Goal: Information Seeking & Learning: Learn about a topic

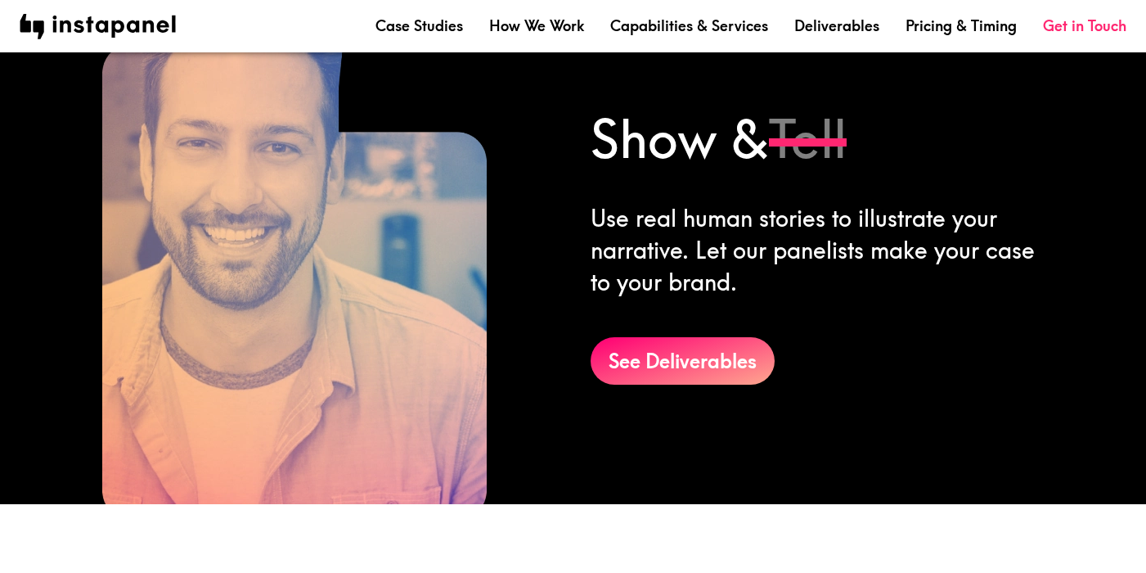
scroll to position [2170, 0]
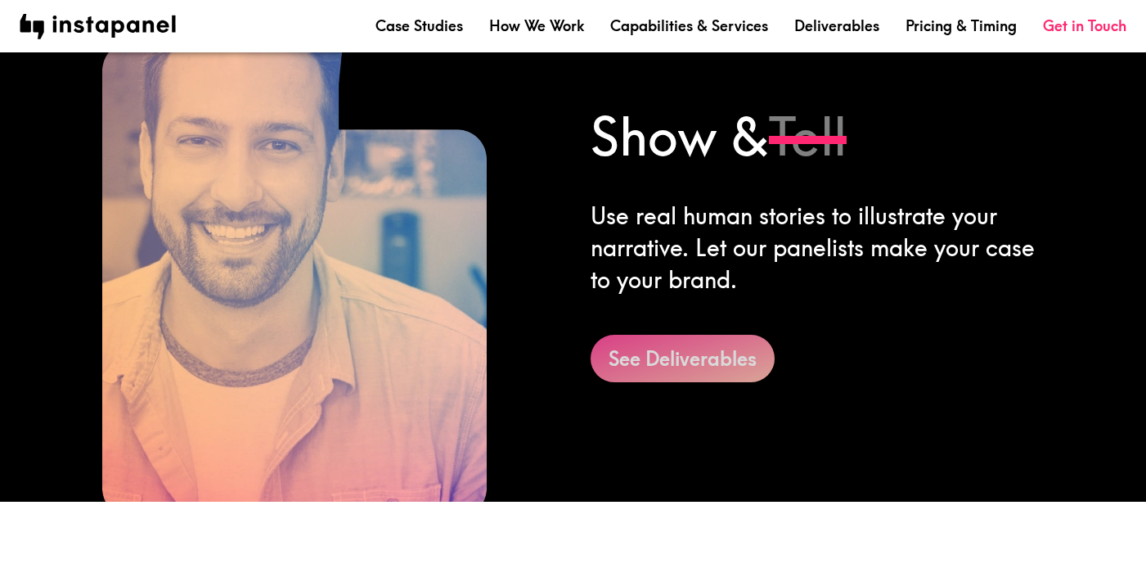
click at [655, 349] on link "See Deliverables" at bounding box center [683, 358] width 184 height 47
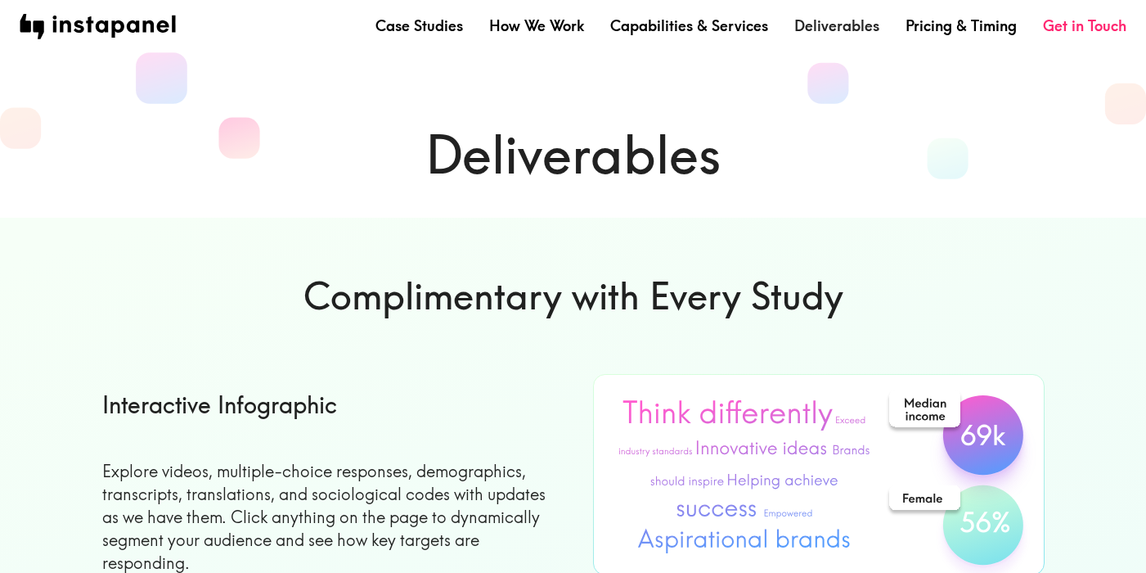
click at [850, 29] on link "Deliverables" at bounding box center [837, 26] width 85 height 20
click at [948, 26] on link "Pricing & Timing" at bounding box center [961, 26] width 111 height 20
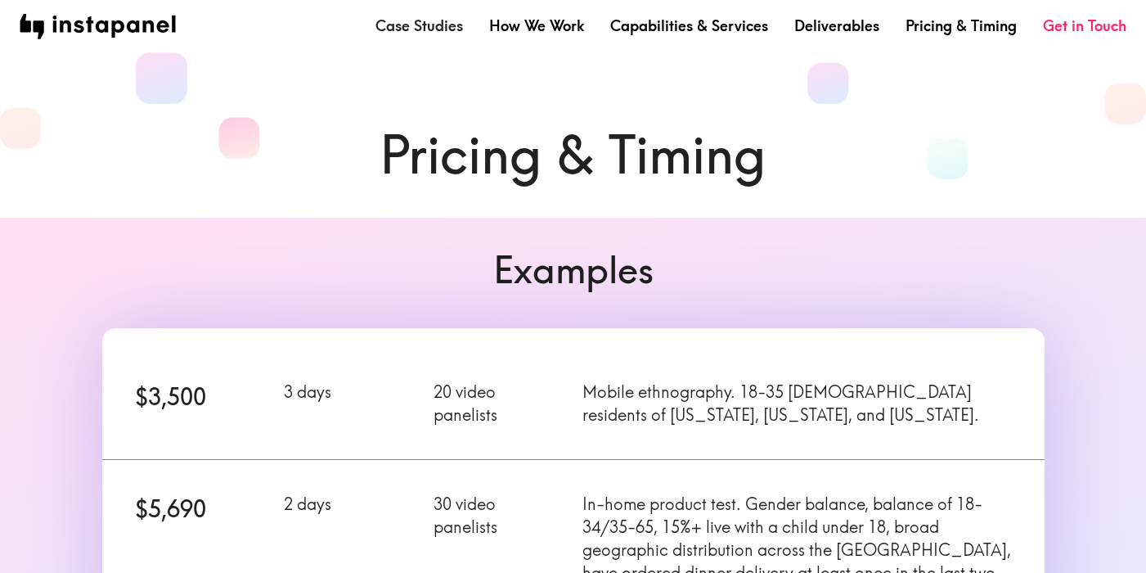
click at [431, 23] on link "Case Studies" at bounding box center [420, 26] width 88 height 20
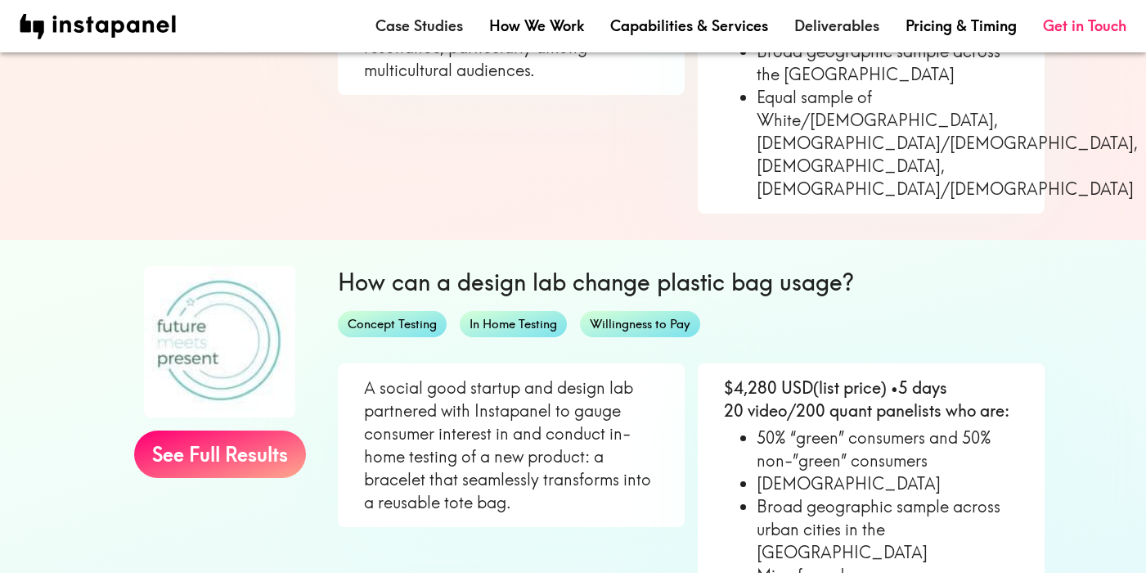
scroll to position [1162, 0]
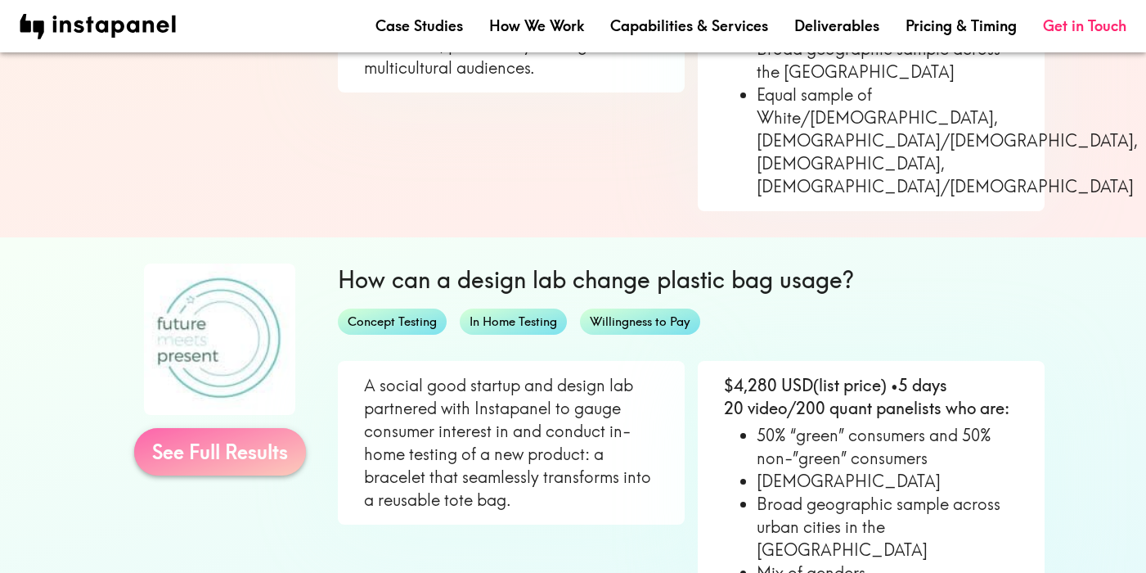
click at [215, 428] on link "See Full Results" at bounding box center [220, 451] width 172 height 47
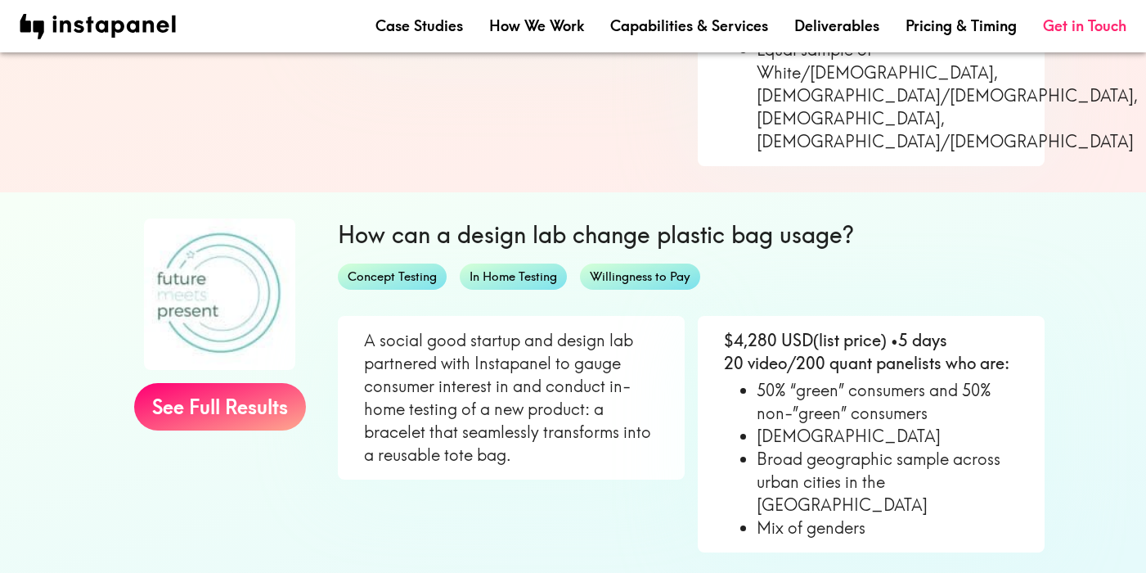
scroll to position [1165, 0]
